Goal: Transaction & Acquisition: Obtain resource

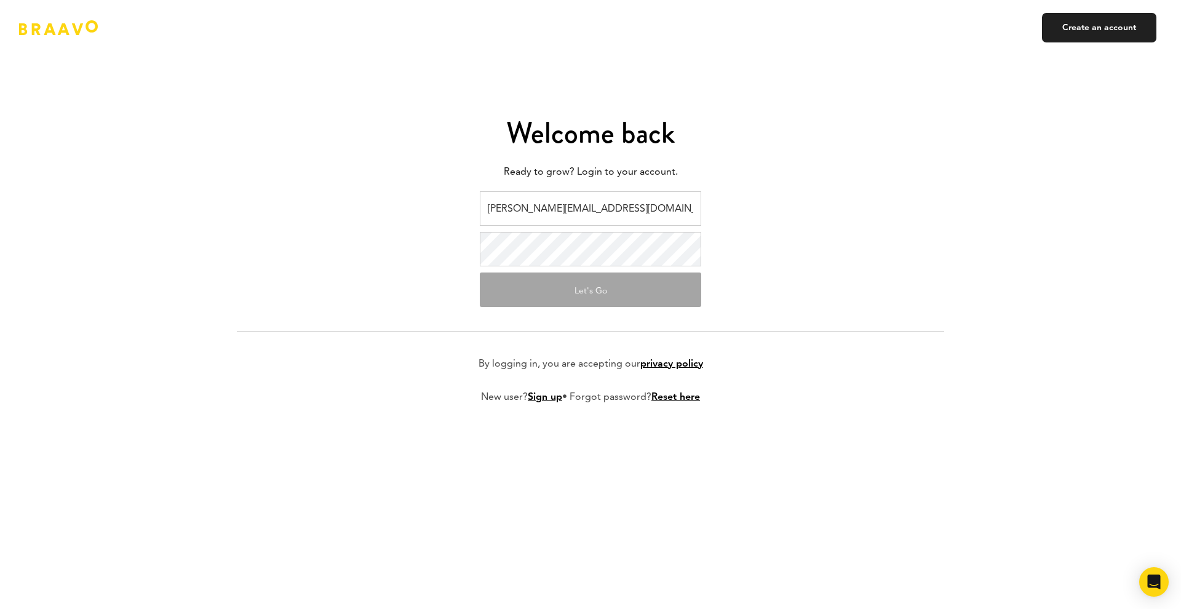
type input "[PERSON_NAME][EMAIL_ADDRESS][DOMAIN_NAME]"
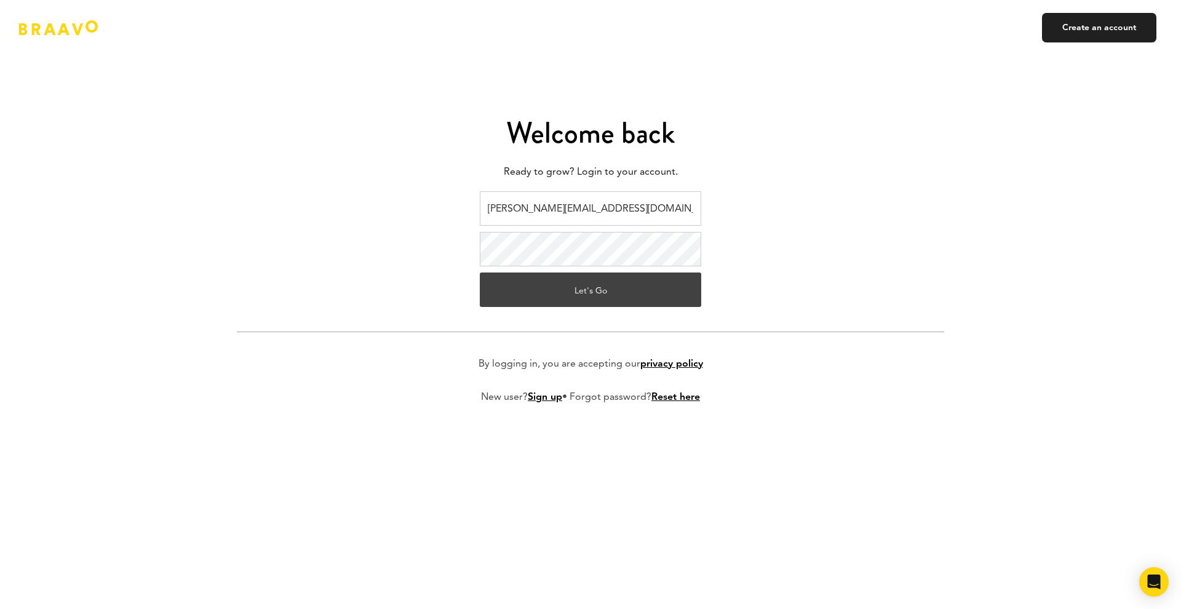
click at [606, 291] on button "Let's Go" at bounding box center [591, 290] width 222 height 34
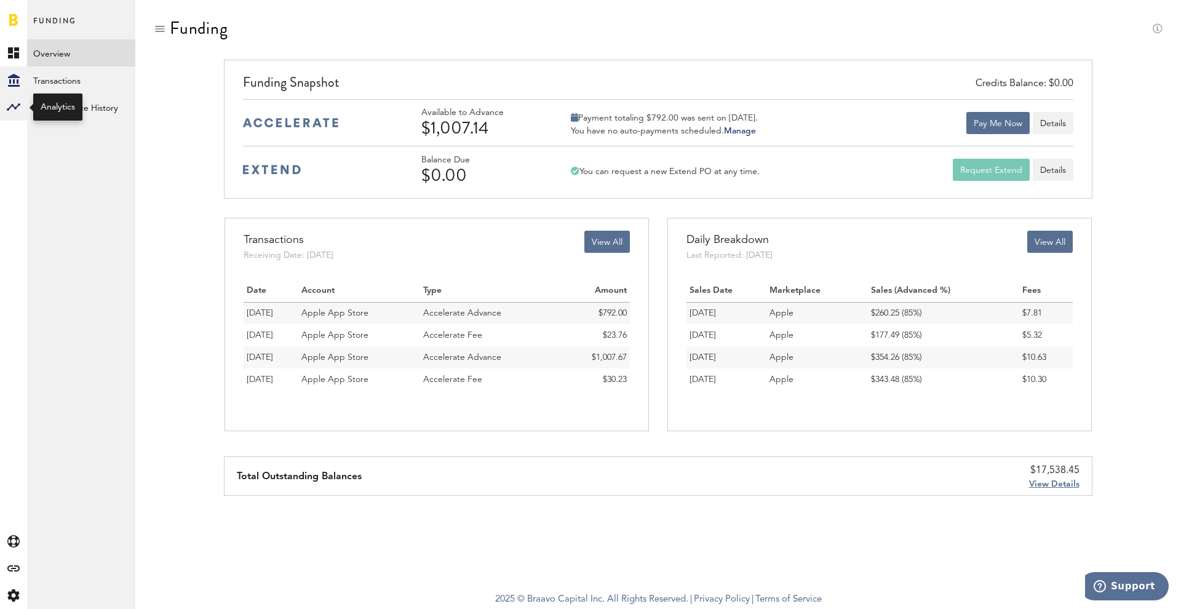
click at [15, 102] on rect at bounding box center [13, 107] width 15 height 15
click at [98, 47] on link "Monetization" at bounding box center [81, 52] width 108 height 27
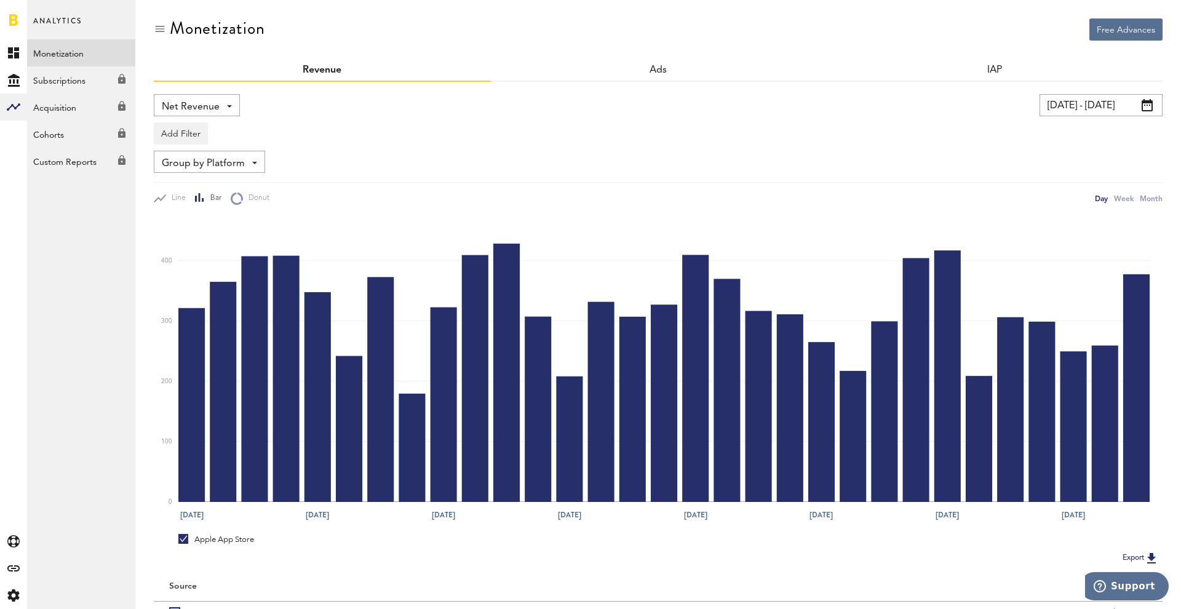
click at [227, 106] on span at bounding box center [229, 106] width 5 height 2
click at [214, 187] on span "Profit" at bounding box center [197, 178] width 62 height 21
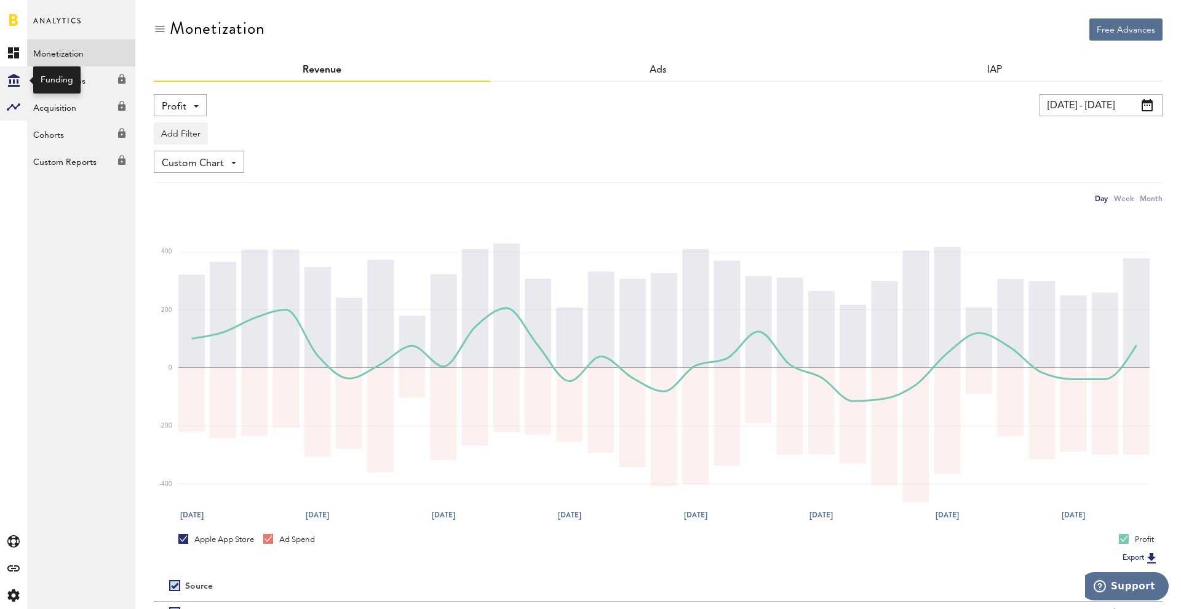
click at [20, 75] on div "Created with Sketch." at bounding box center [13, 79] width 27 height 27
click at [57, 57] on link "Overview" at bounding box center [81, 52] width 108 height 27
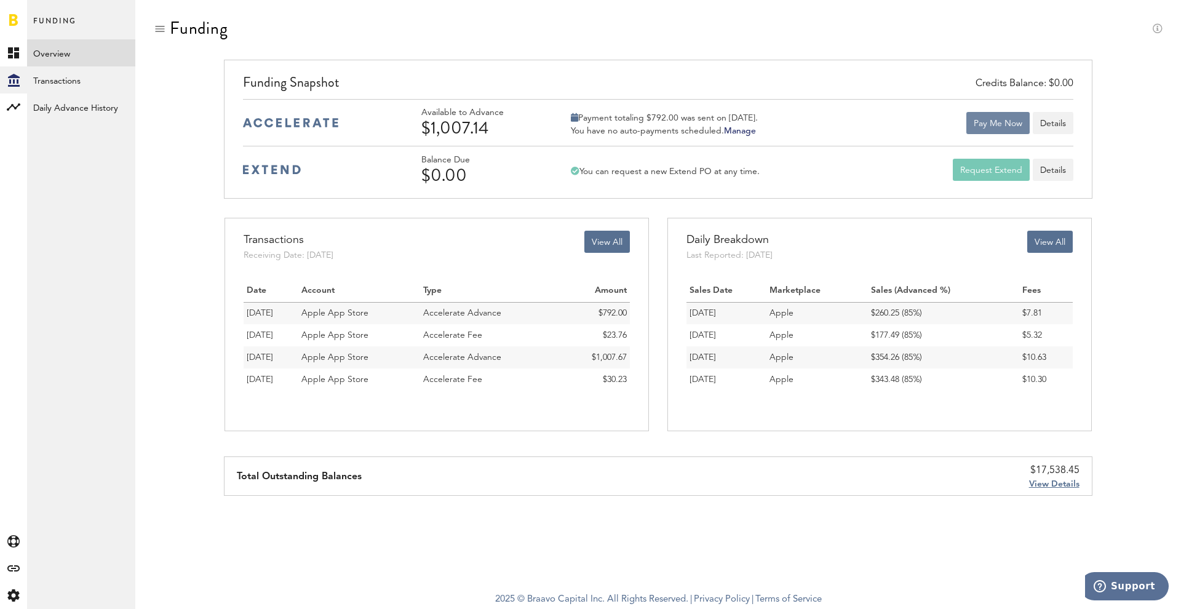
click at [1001, 126] on button "Pay Me Now" at bounding box center [998, 123] width 63 height 22
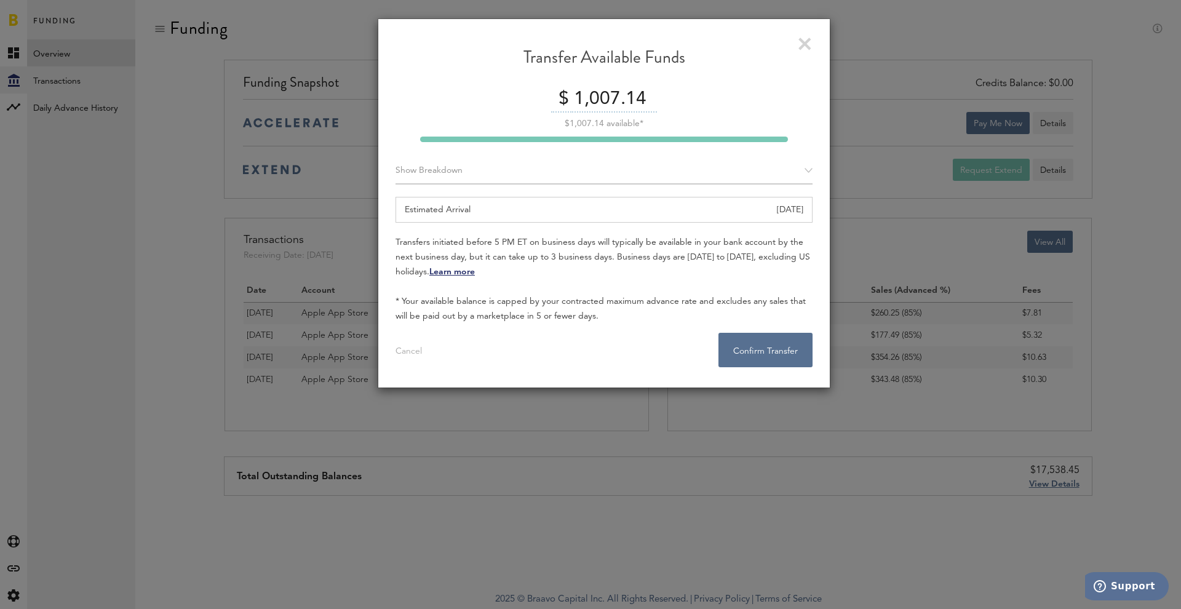
click at [809, 171] on div "Show Breakdown" at bounding box center [604, 171] width 417 height 27
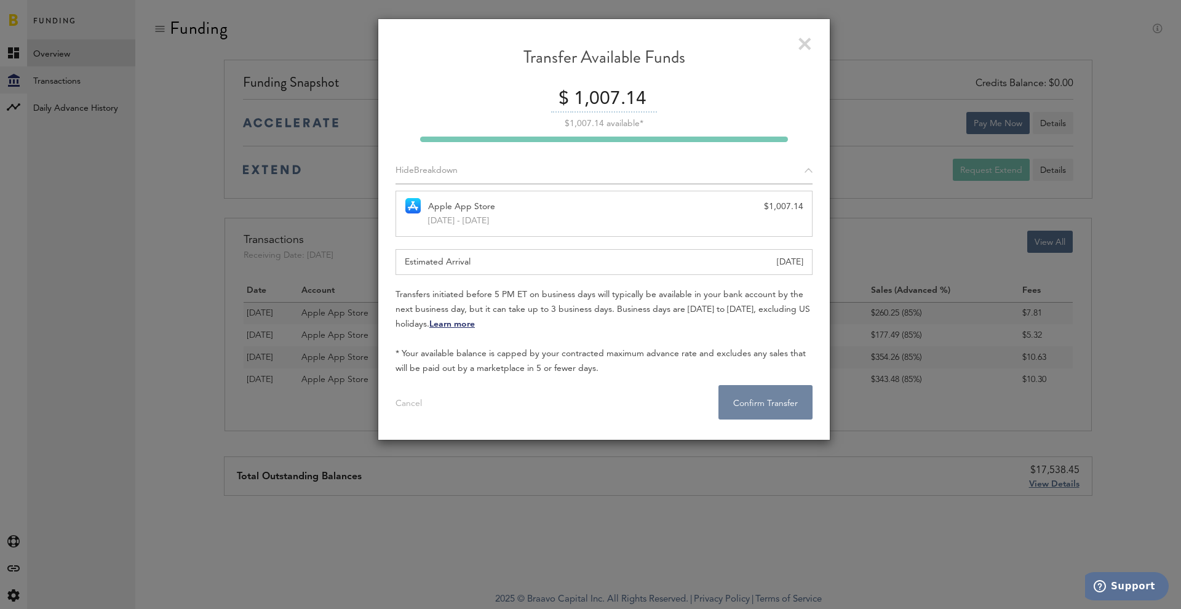
click at [761, 409] on button "Confirm Transfer . . ." at bounding box center [766, 402] width 94 height 34
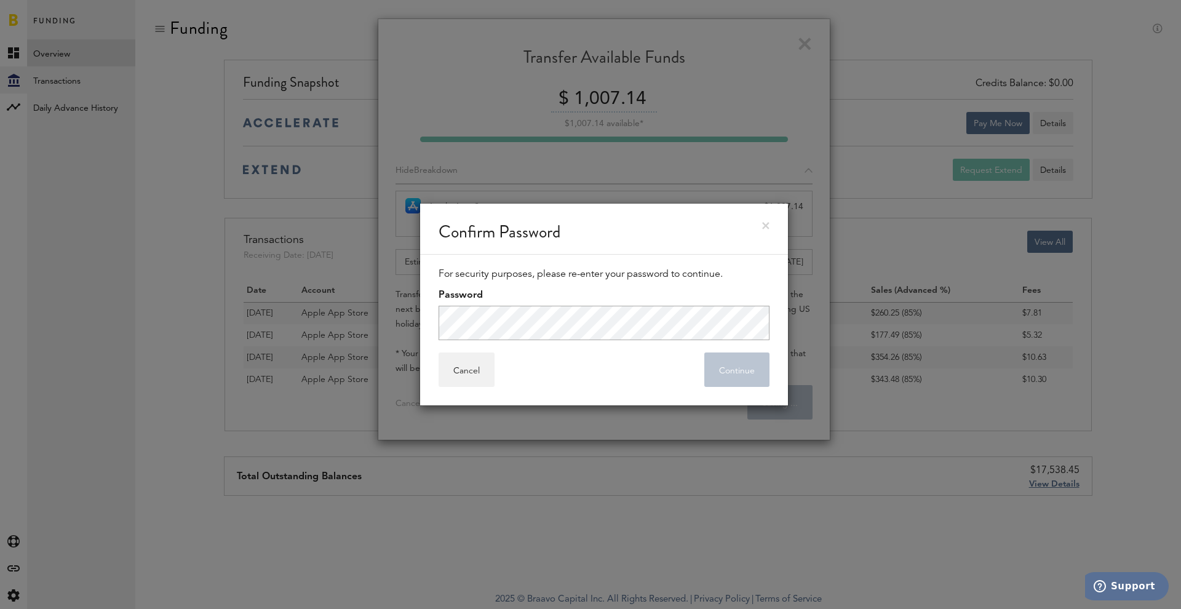
click at [658, 356] on div "Cancel Continue" at bounding box center [604, 370] width 331 height 34
click at [732, 368] on button "Continue" at bounding box center [737, 370] width 65 height 34
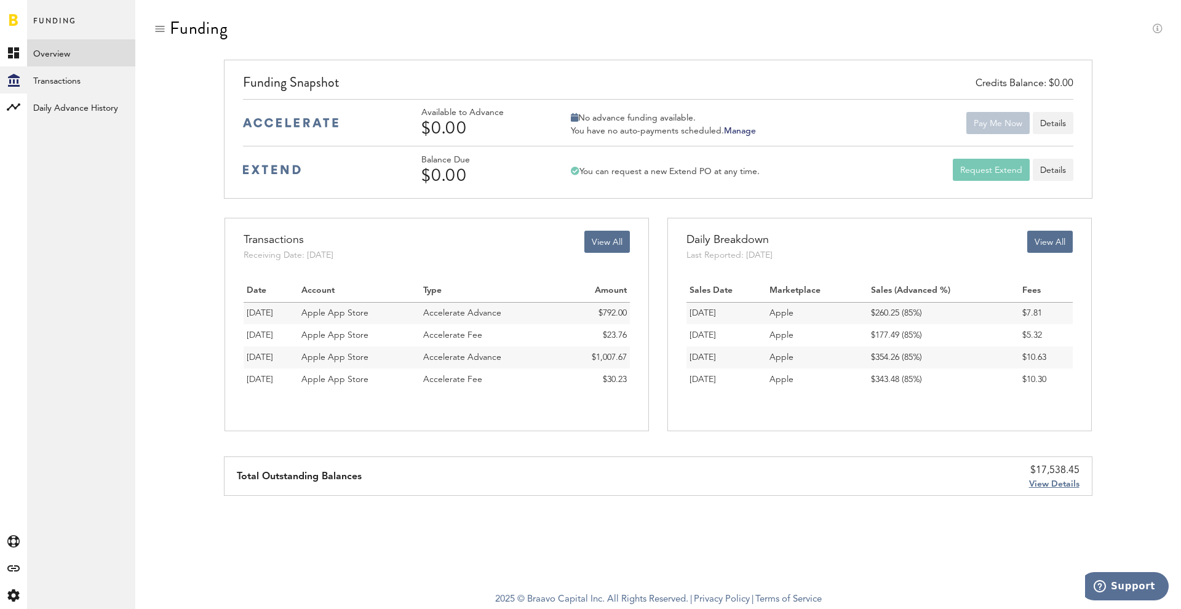
click at [1047, 486] on span "View Details" at bounding box center [1054, 484] width 50 height 9
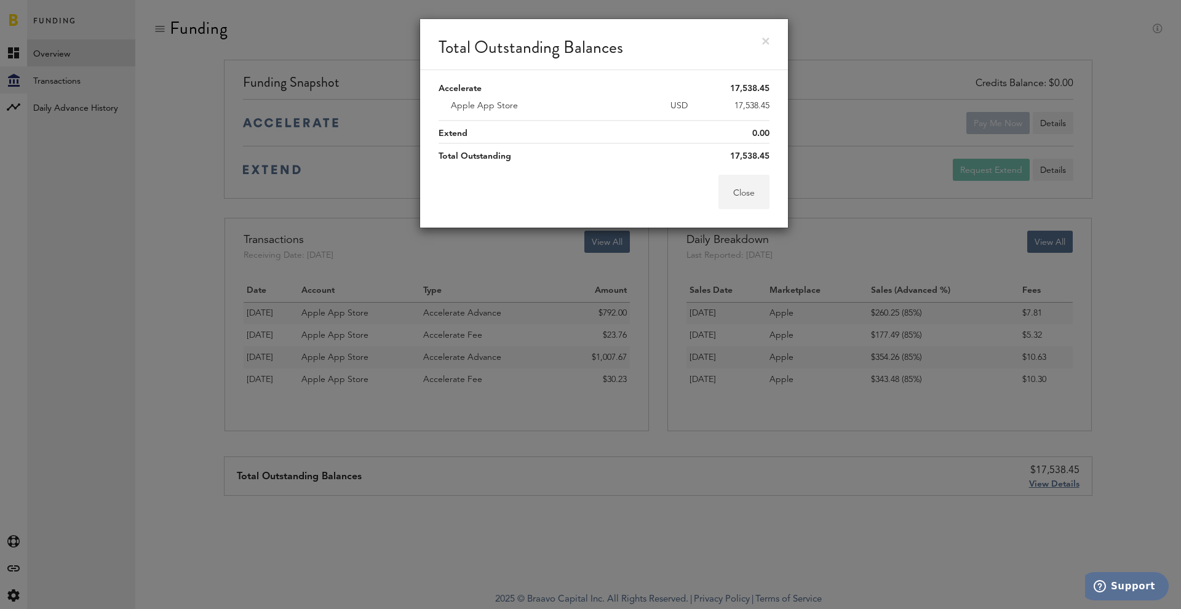
click at [735, 194] on button "Close" at bounding box center [744, 192] width 51 height 34
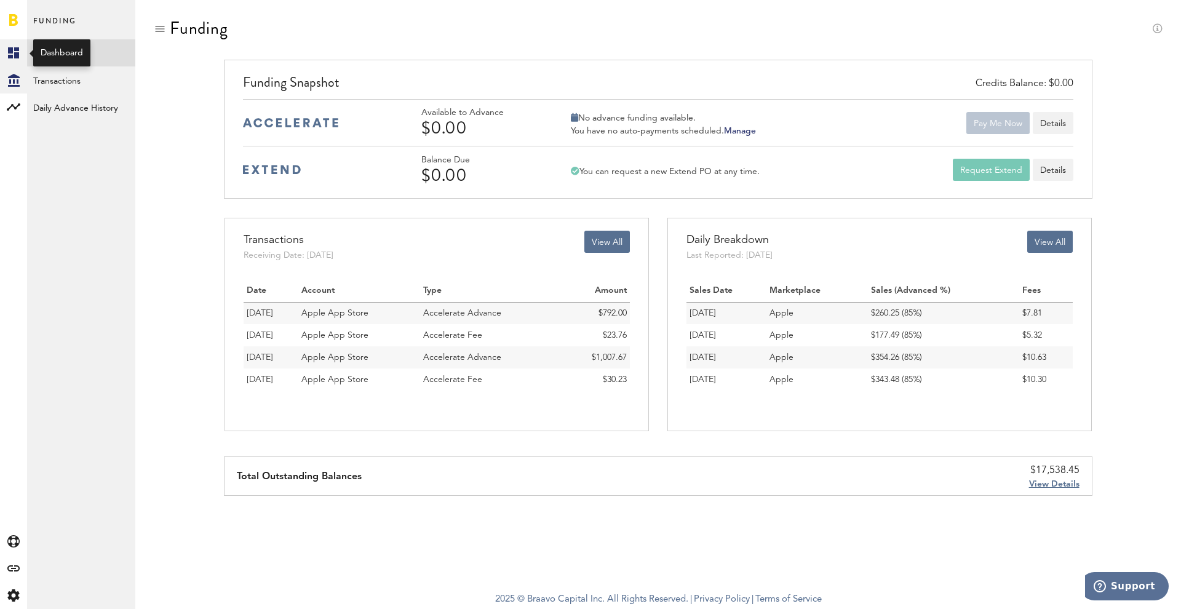
click at [17, 48] on icon at bounding box center [13, 52] width 11 height 11
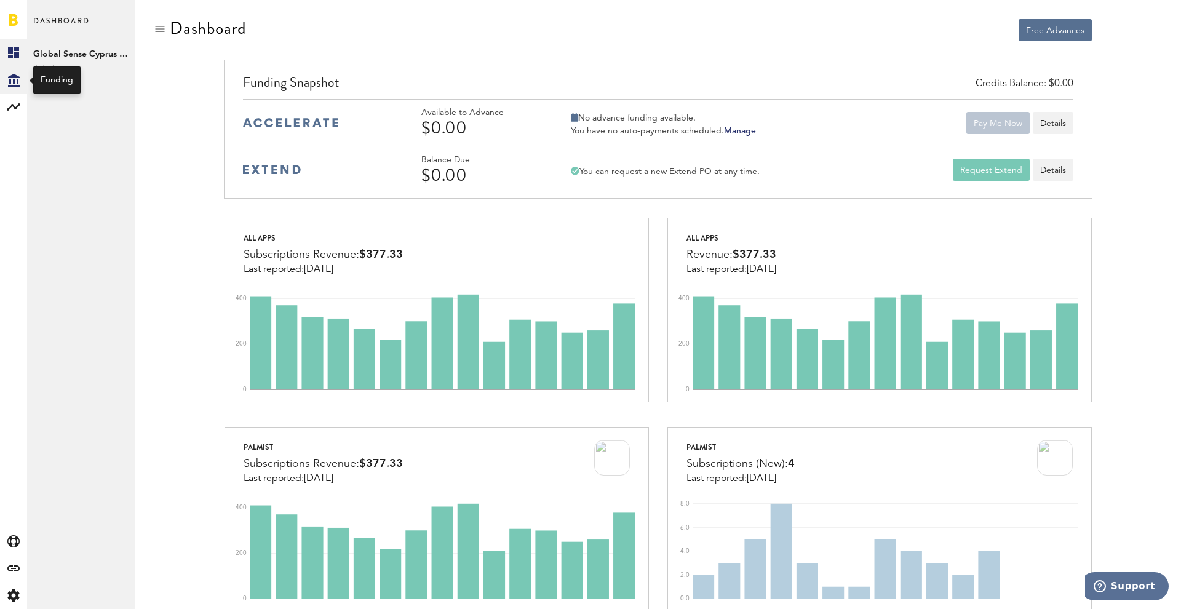
click at [12, 78] on icon at bounding box center [14, 80] width 12 height 13
click at [82, 81] on link "Transactions" at bounding box center [81, 79] width 108 height 27
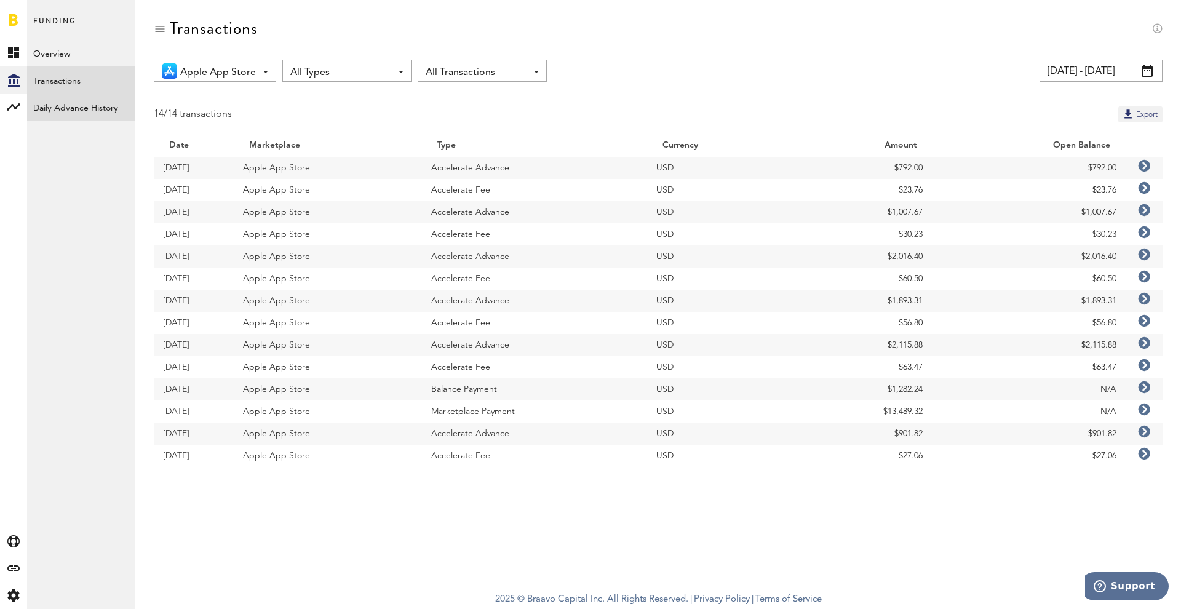
click at [117, 108] on link "Daily Advance History" at bounding box center [81, 107] width 108 height 27
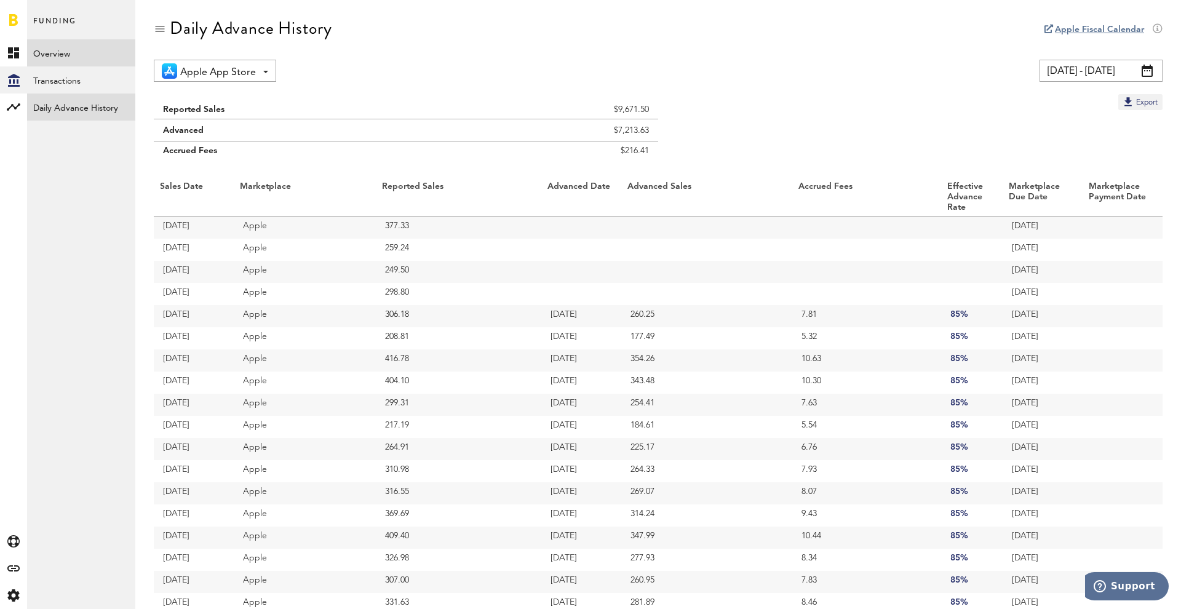
click at [66, 54] on link "Overview" at bounding box center [81, 52] width 108 height 27
